Goal: Go to known website: Access a specific website the user already knows

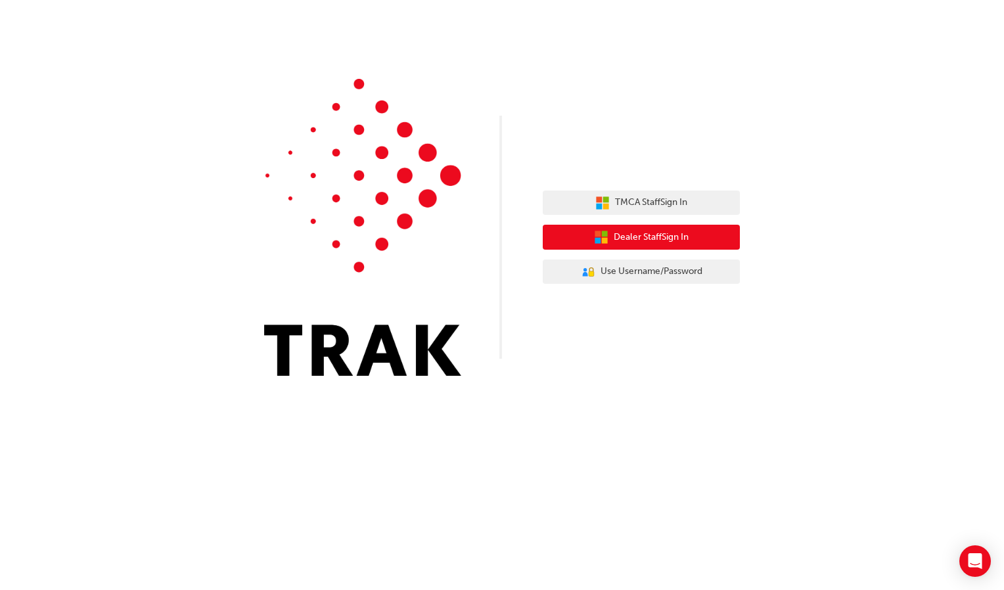
click at [637, 234] on span "Dealer Staff Sign In" at bounding box center [651, 237] width 75 height 15
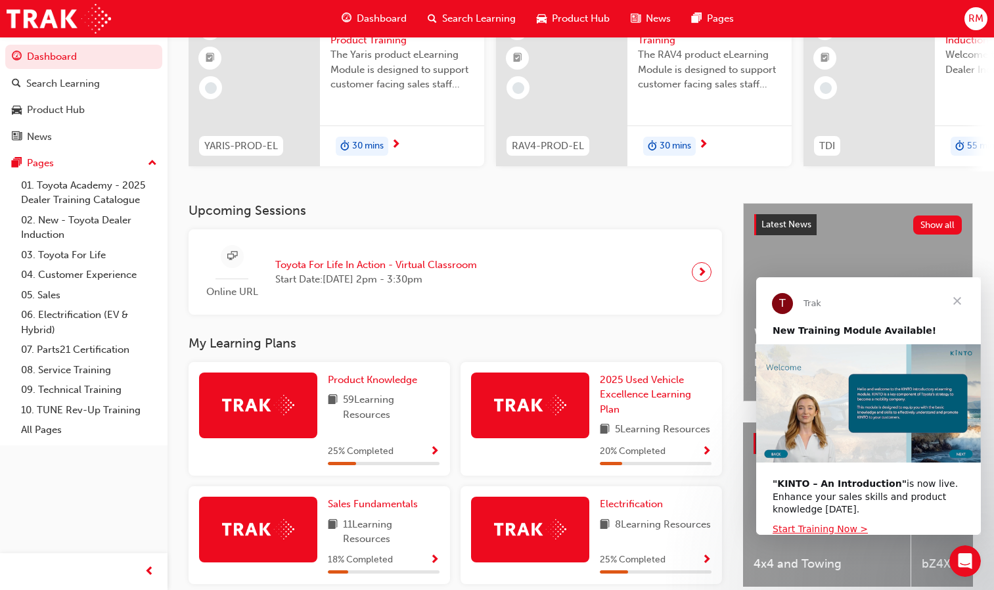
scroll to position [197, 0]
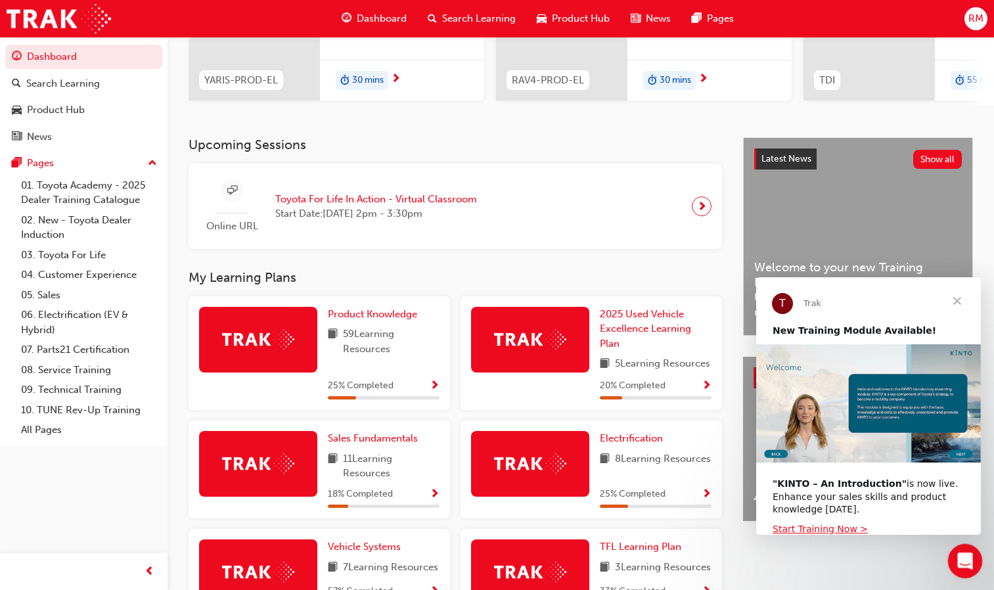
click at [967, 557] on icon "Open Intercom Messenger" at bounding box center [964, 560] width 22 height 22
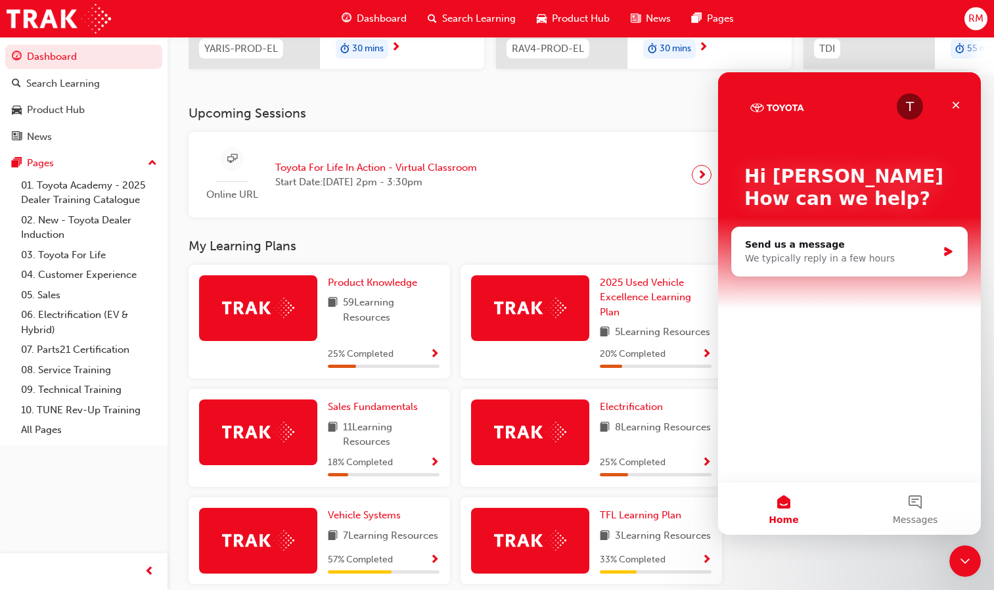
scroll to position [263, 0]
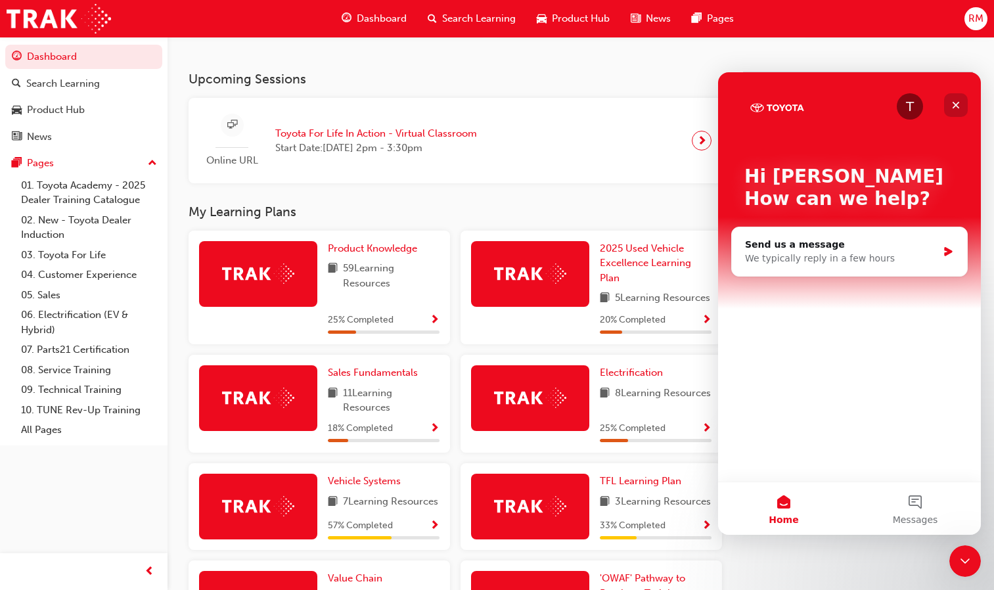
click at [955, 108] on icon "Close" at bounding box center [956, 105] width 11 height 11
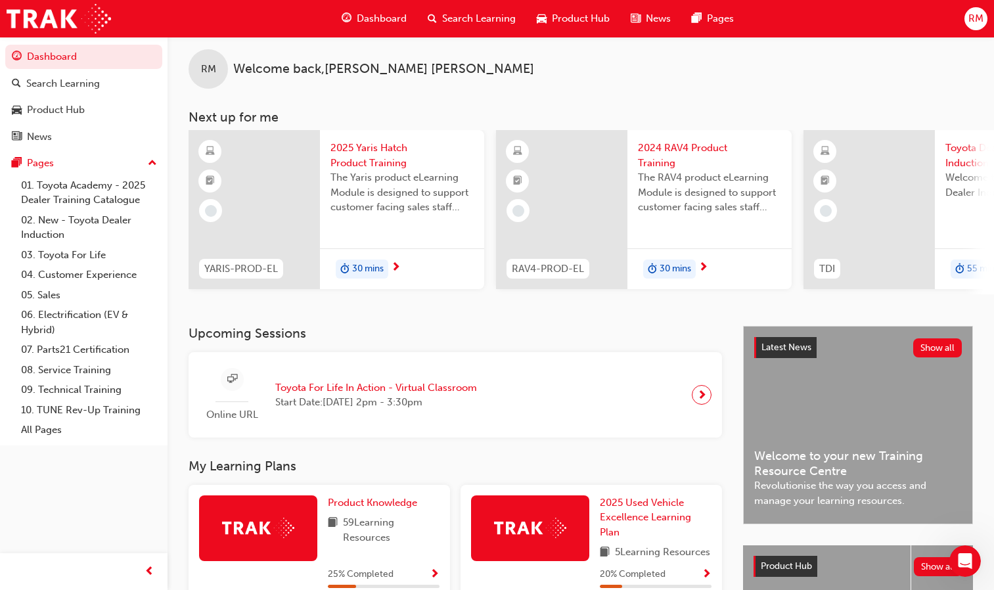
scroll to position [0, 0]
